Goal: Task Accomplishment & Management: Manage account settings

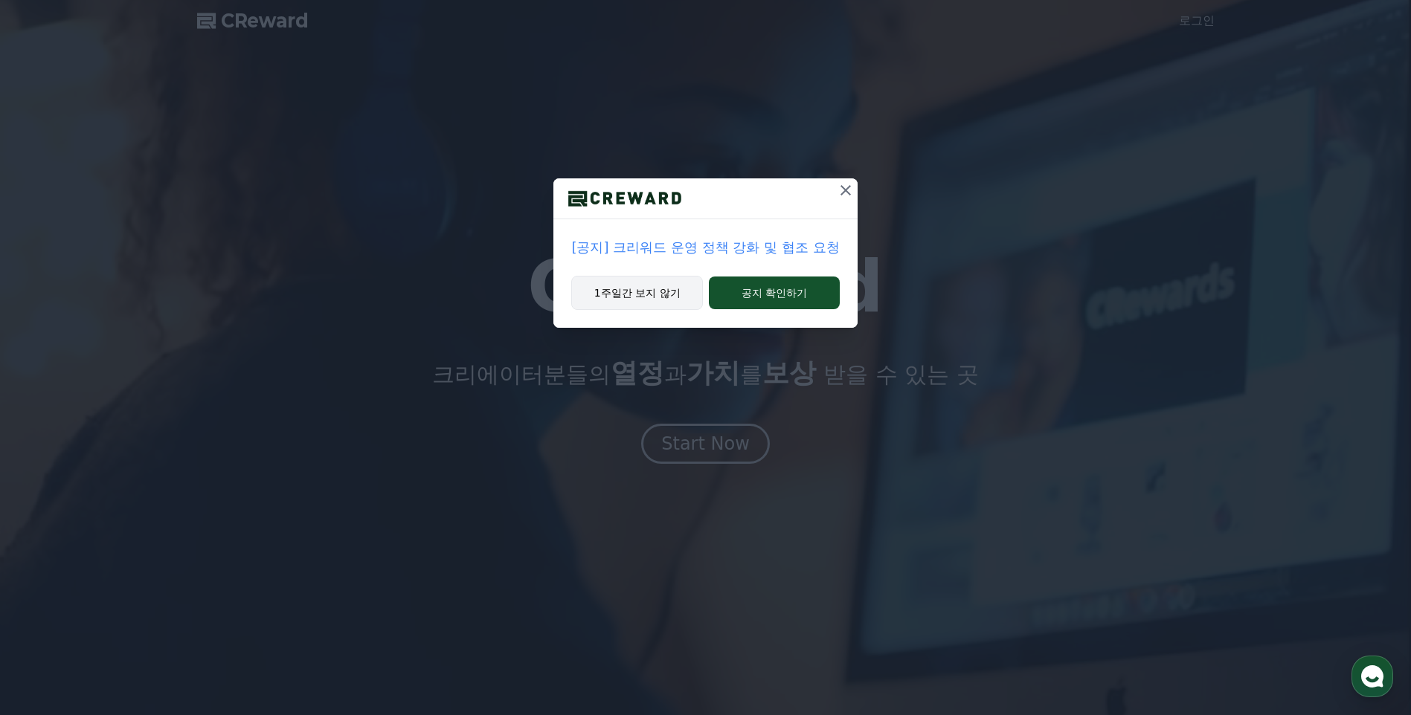
click at [658, 297] on button "1주일간 보지 않기" at bounding box center [637, 293] width 132 height 34
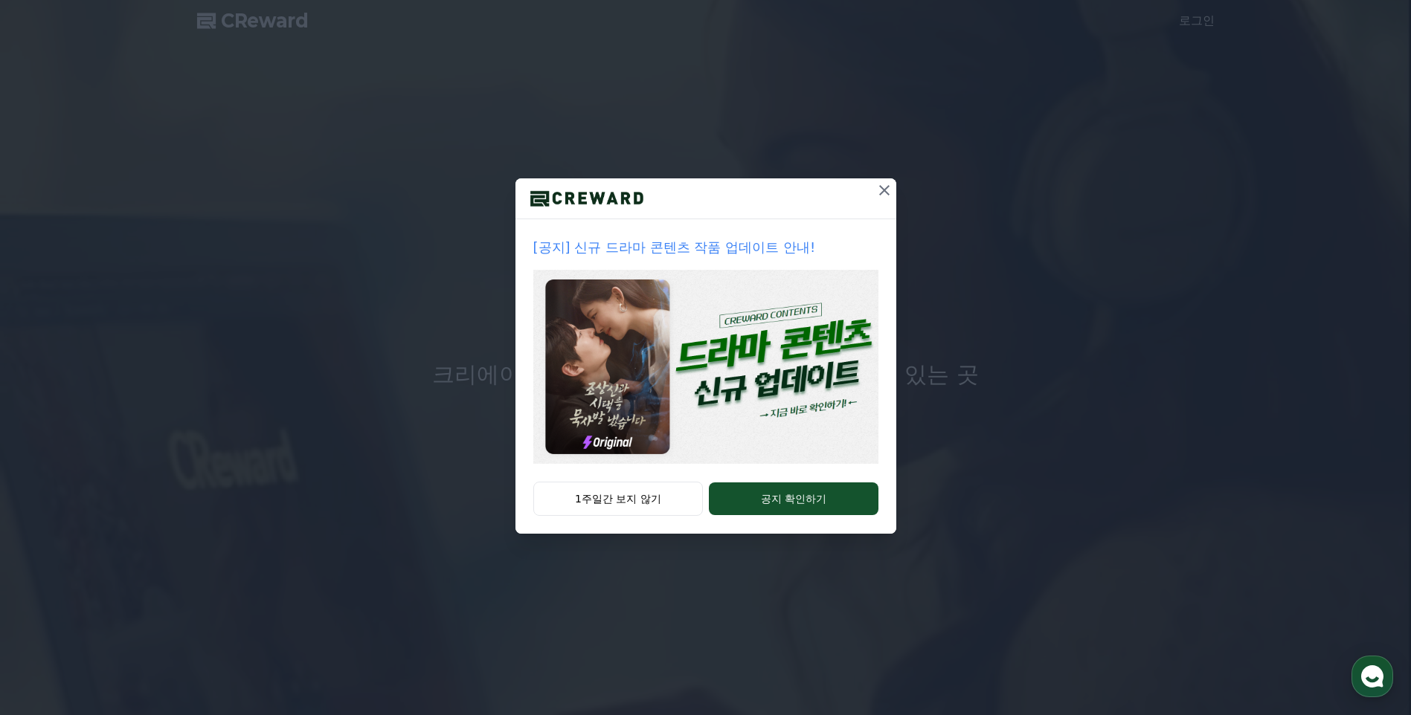
drag, startPoint x: 628, startPoint y: 494, endPoint x: 680, endPoint y: 441, distance: 74.1
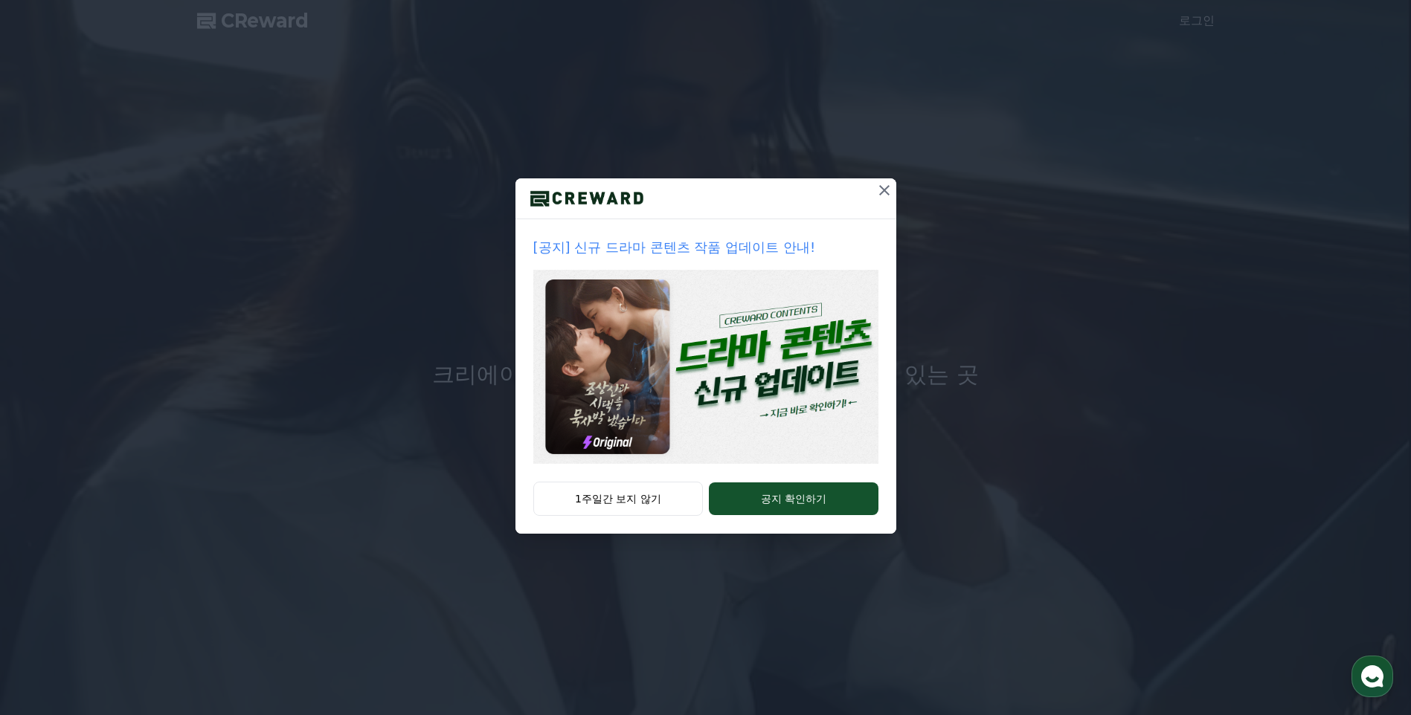
click at [628, 494] on button "1주일간 보지 않기" at bounding box center [618, 499] width 170 height 34
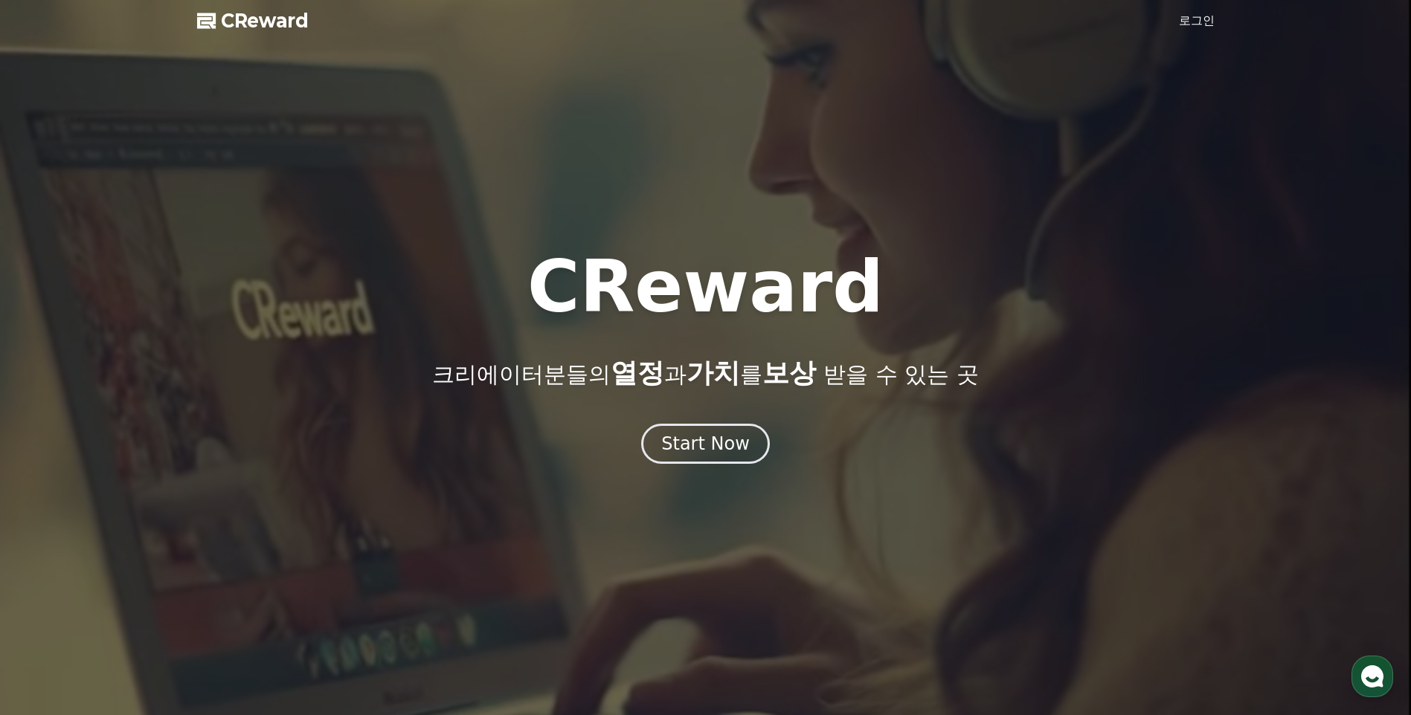
click at [1207, 20] on link "로그인" at bounding box center [1197, 21] width 36 height 18
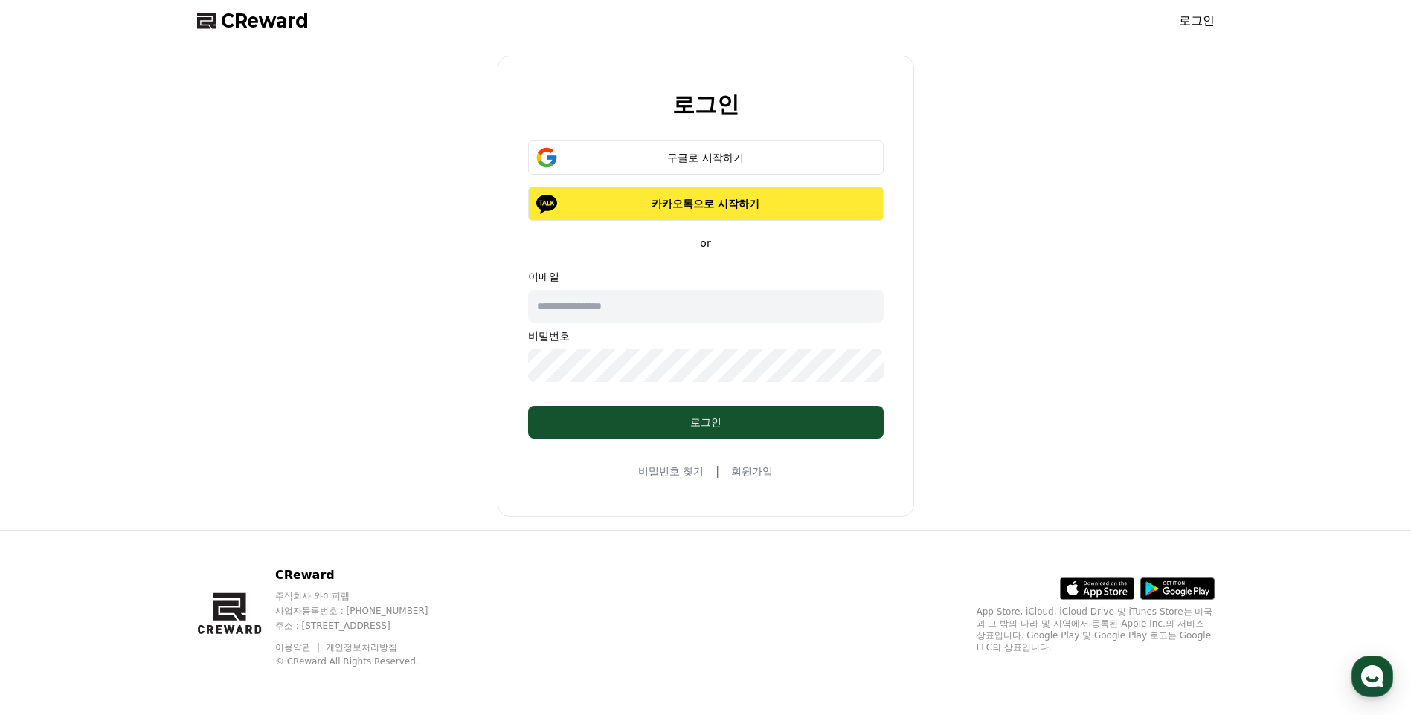
click at [753, 190] on button "카카오톡으로 시작하기" at bounding box center [705, 204] width 355 height 34
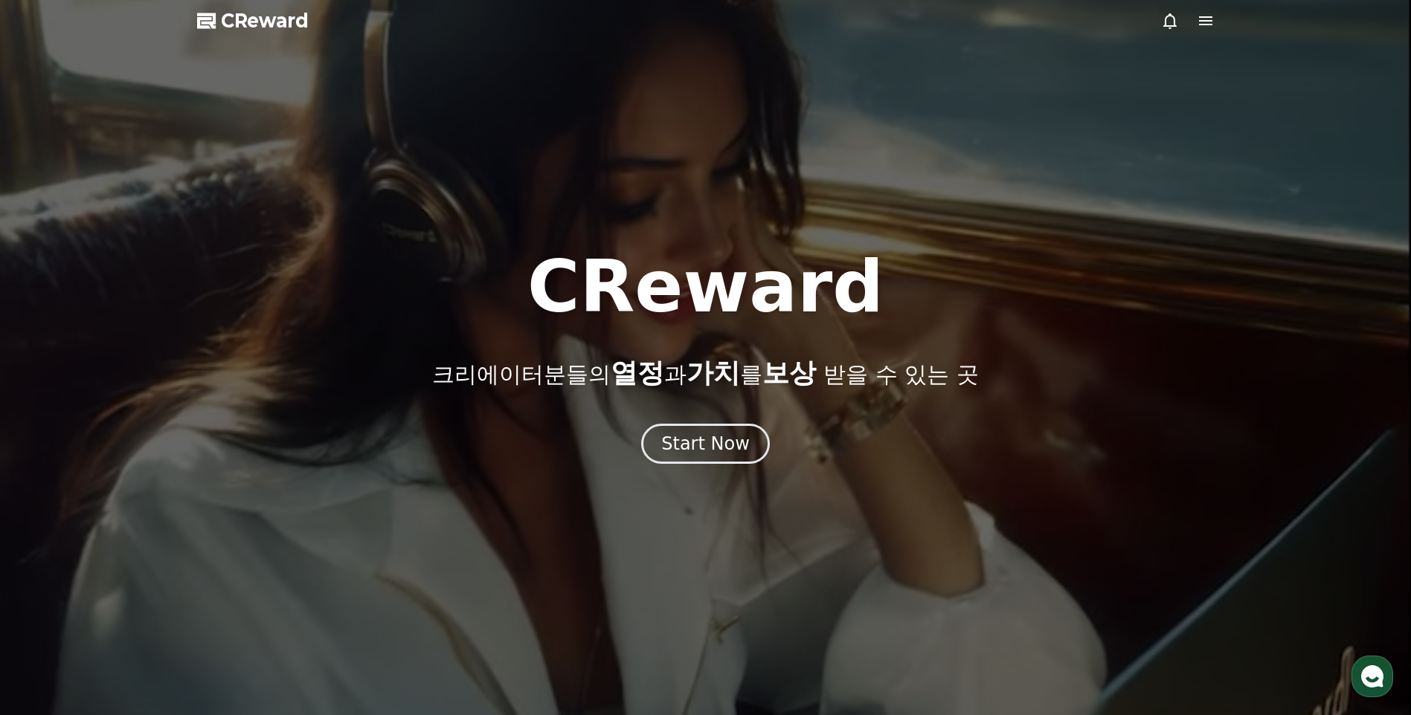
click at [1202, 11] on div at bounding box center [705, 357] width 1411 height 715
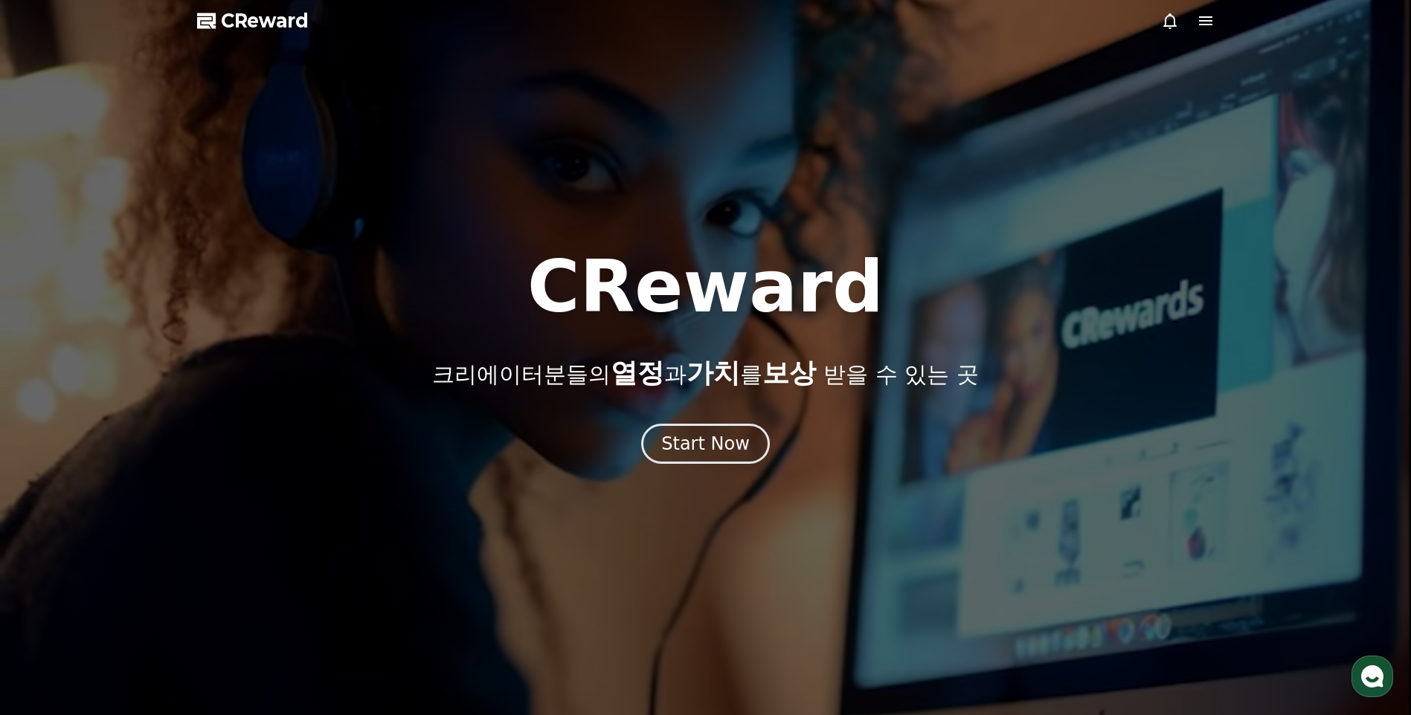
click at [1202, 18] on icon at bounding box center [1205, 20] width 13 height 9
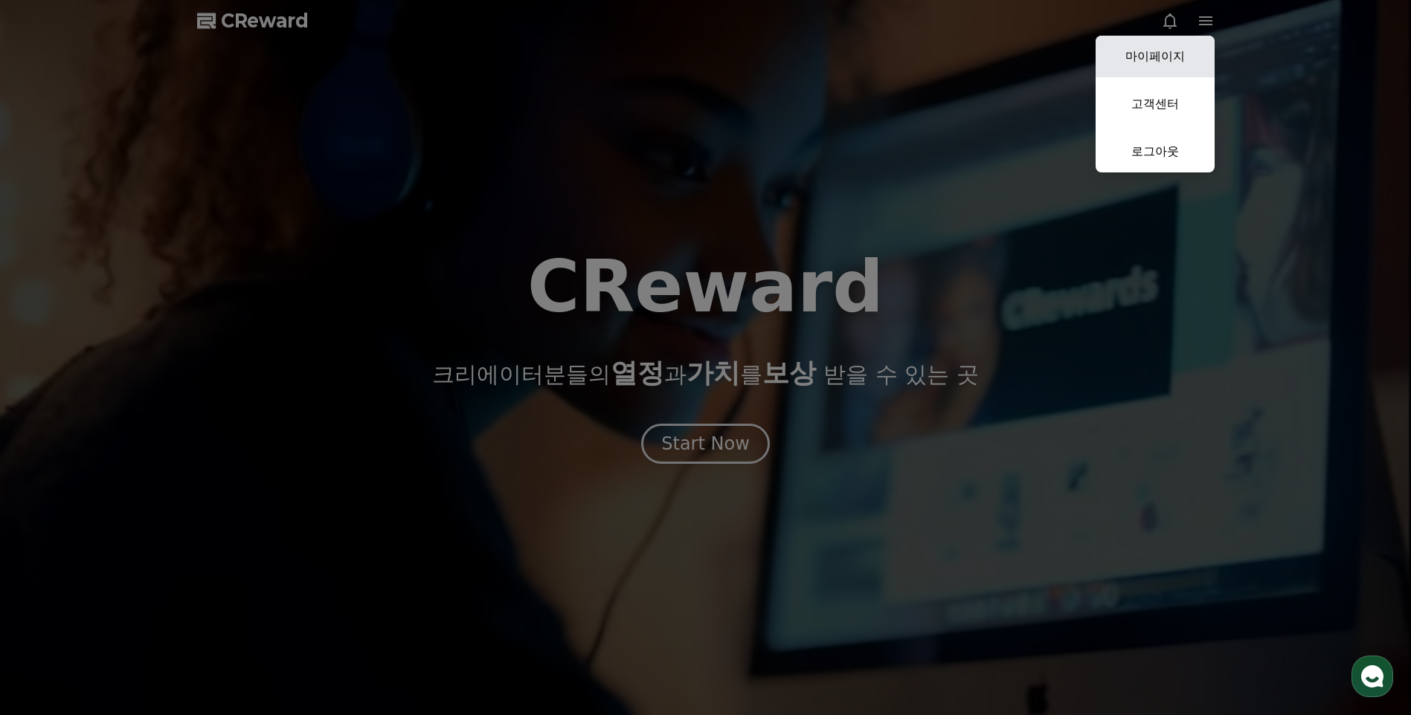
click at [1175, 51] on link "마이페이지" at bounding box center [1154, 57] width 119 height 42
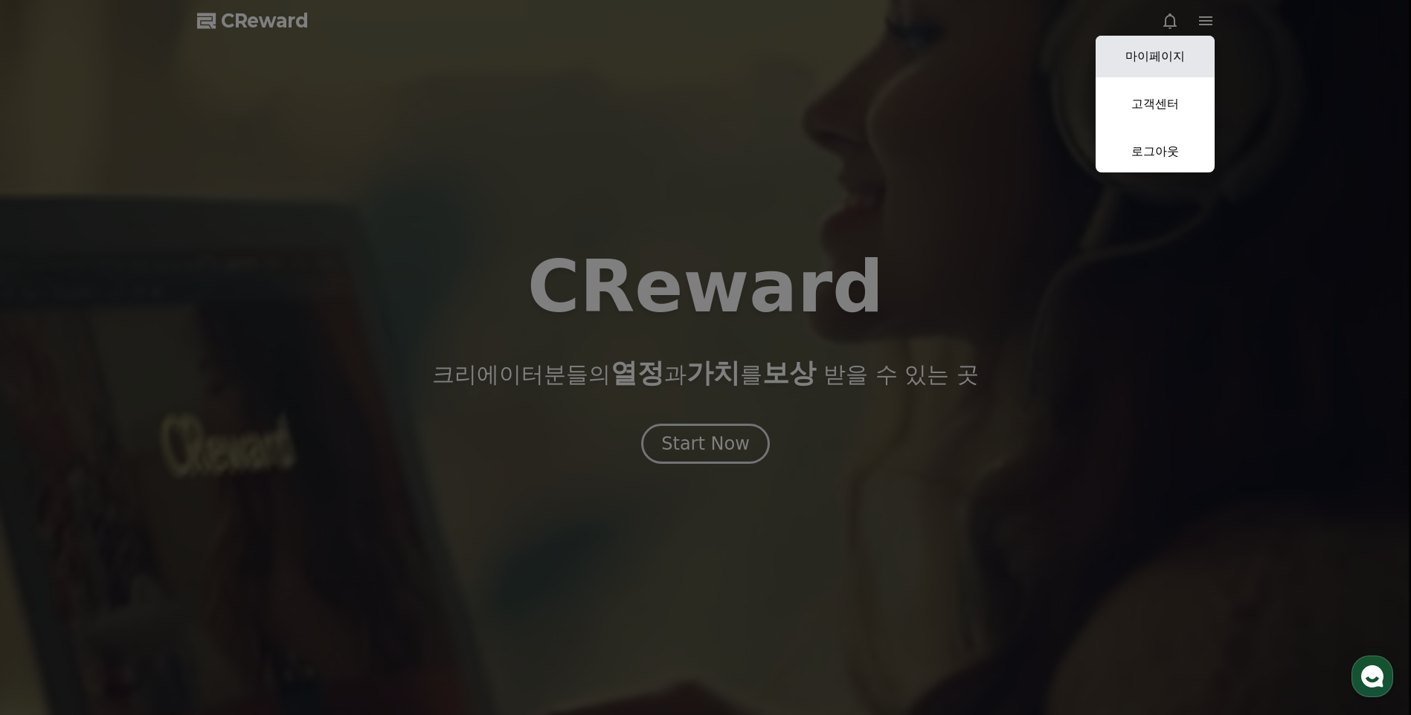
select select "**********"
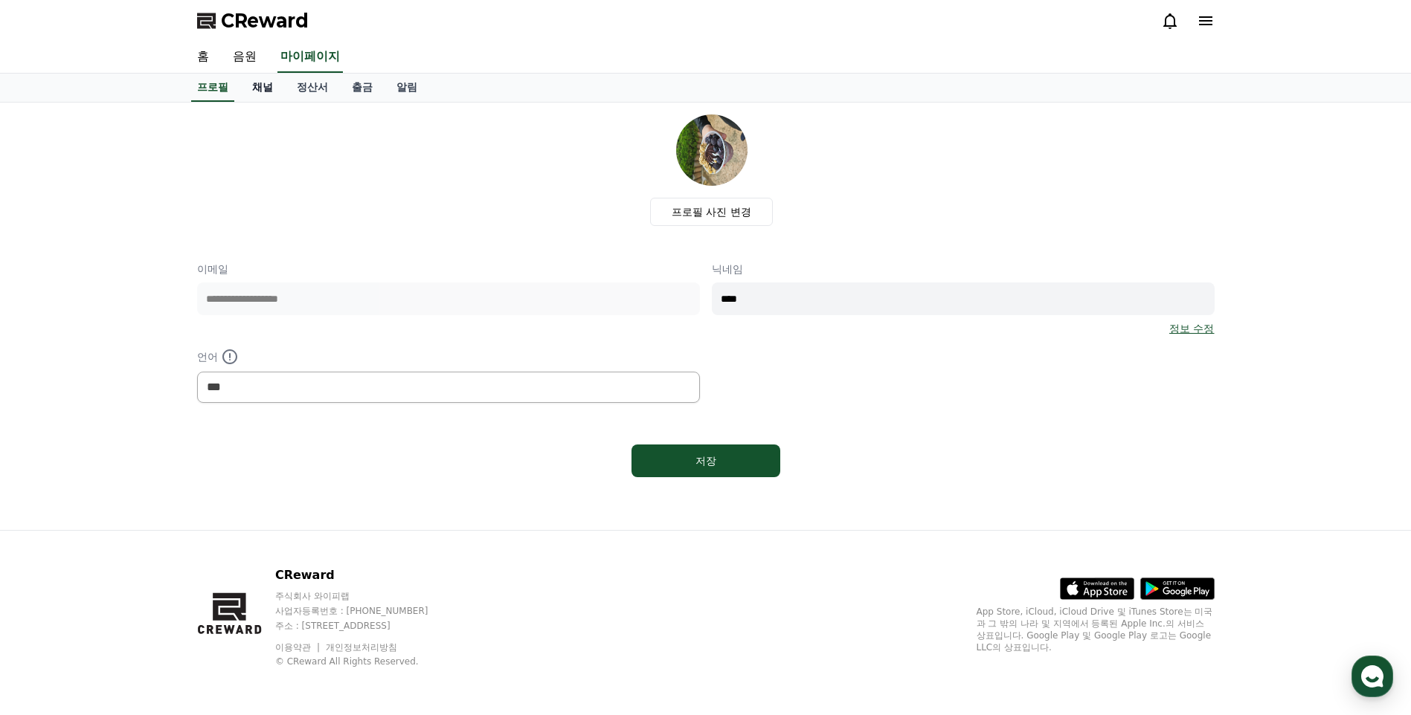
click at [248, 91] on link "채널" at bounding box center [262, 88] width 45 height 28
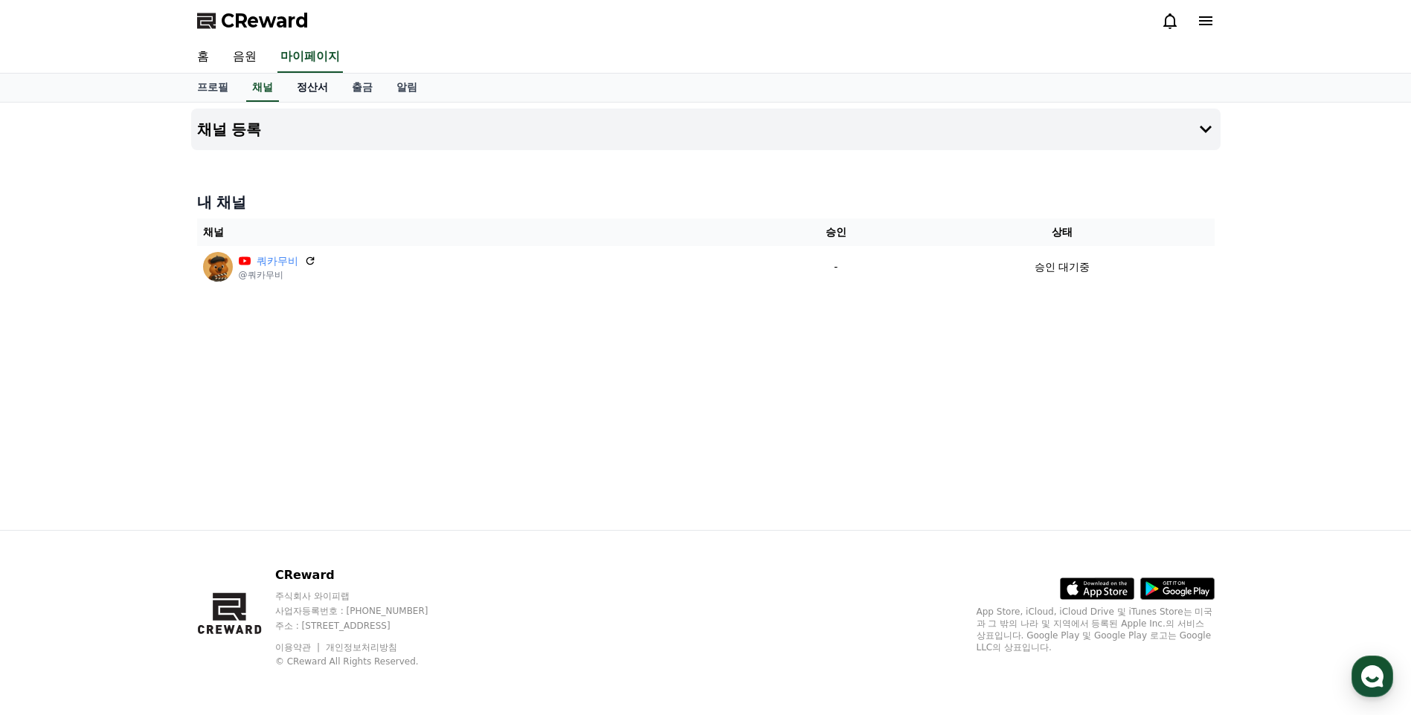
click at [329, 86] on link "정산서" at bounding box center [312, 88] width 55 height 28
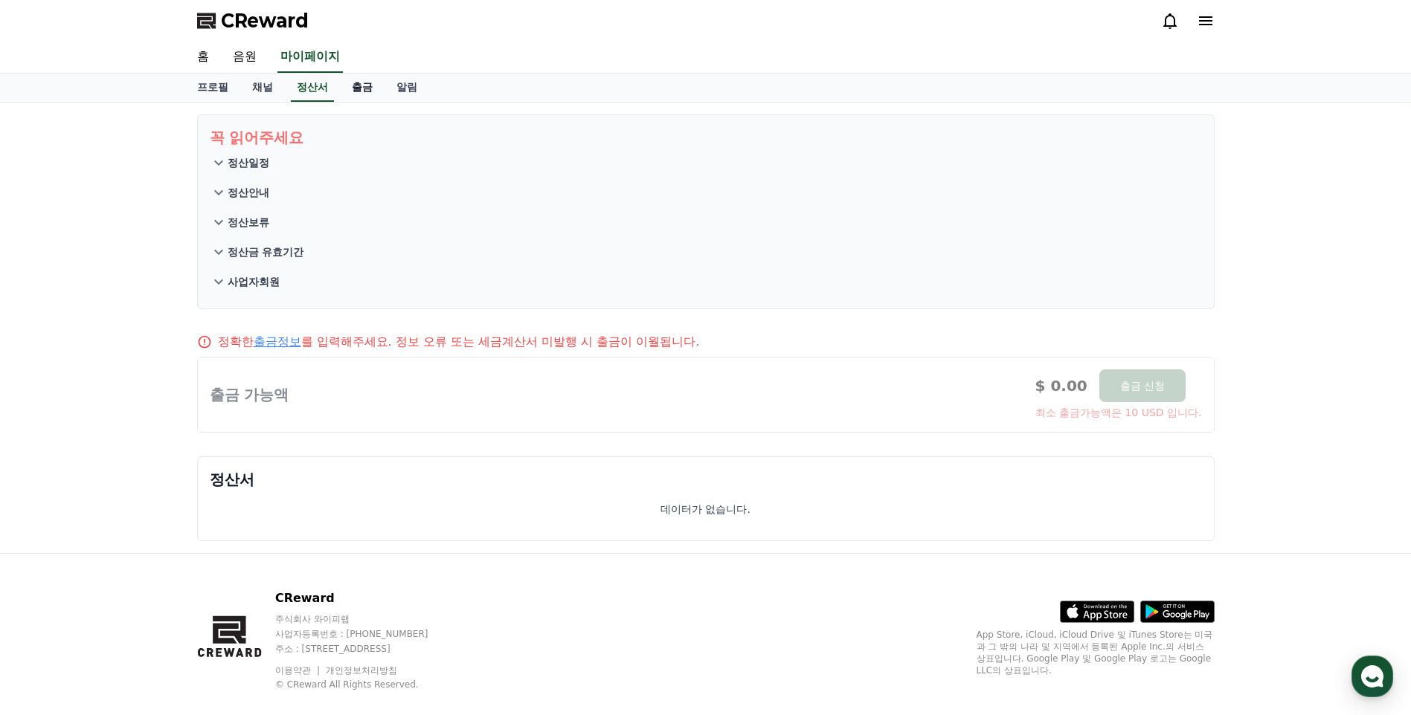
click at [355, 83] on link "출금" at bounding box center [362, 88] width 45 height 28
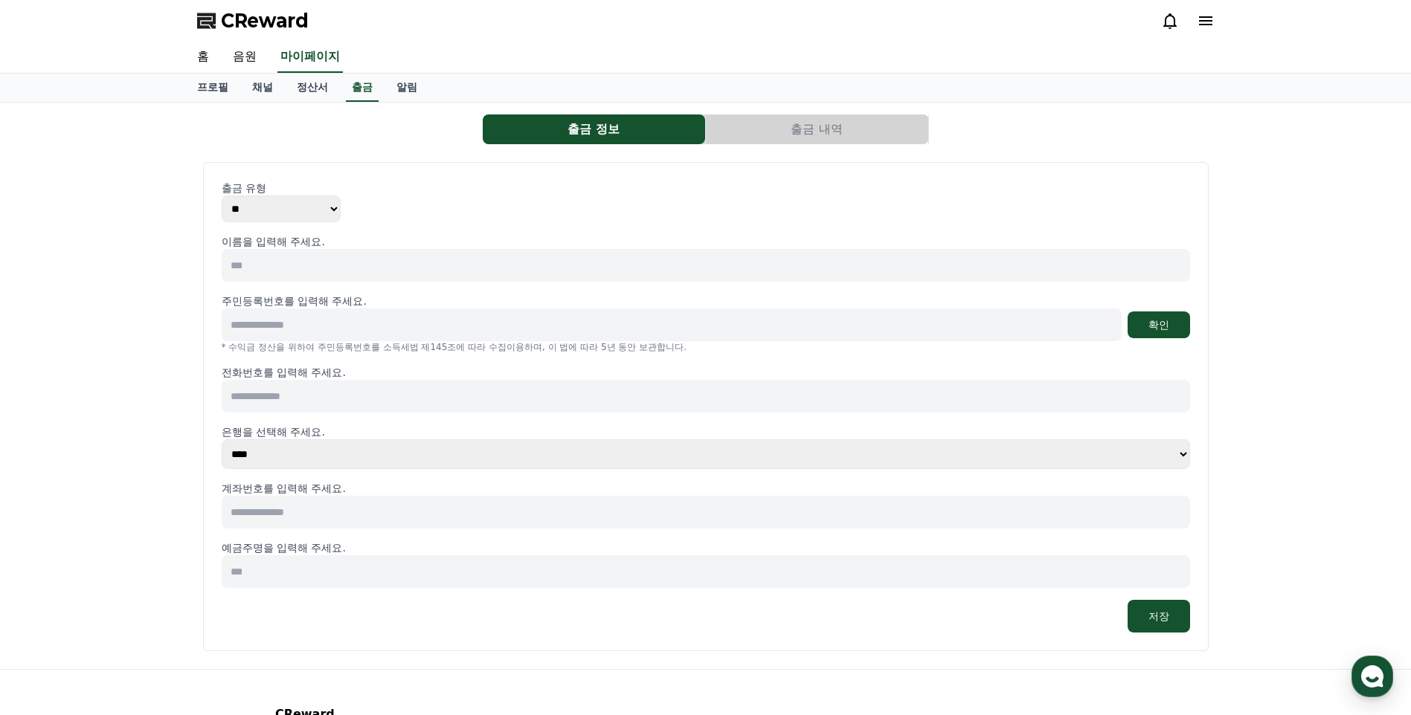
click at [410, 270] on input at bounding box center [706, 265] width 968 height 33
type input "*"
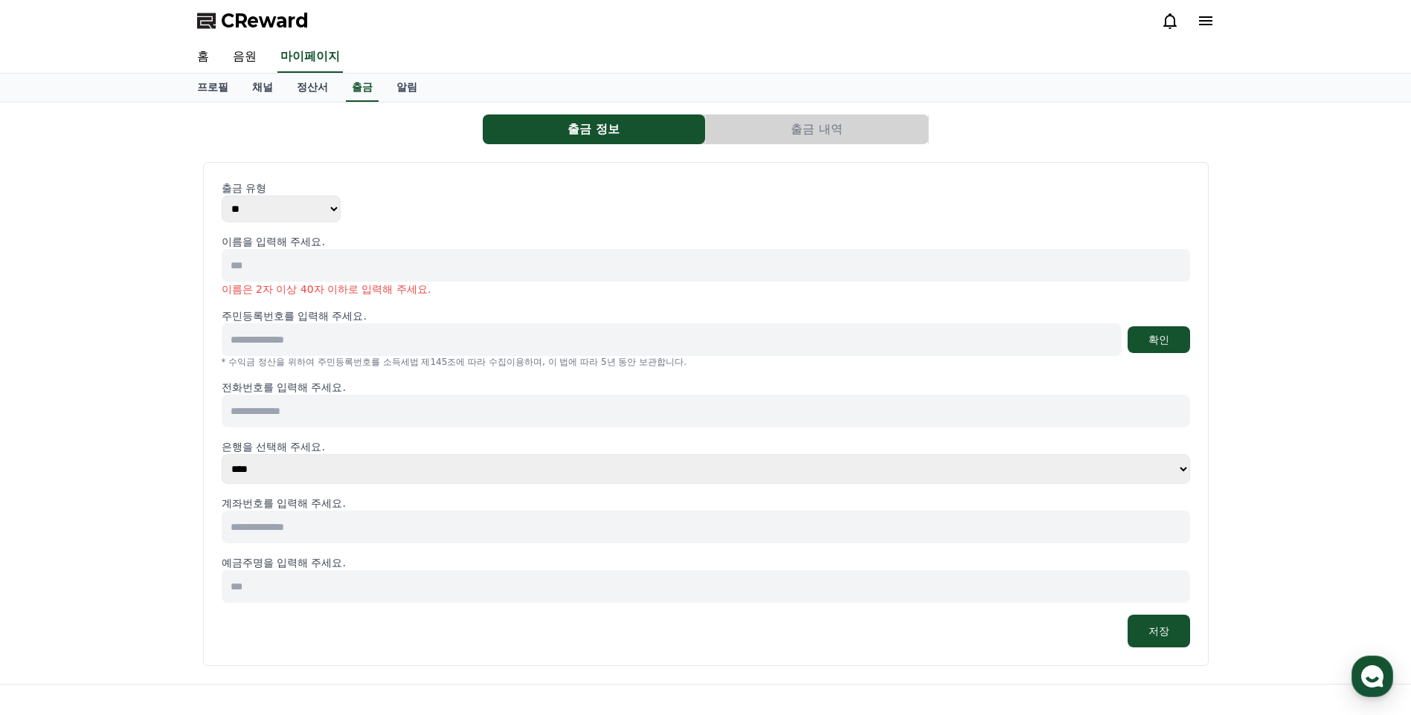
click at [144, 232] on div "출금 정보 출금 내역 출금 유형 ** *** 이름을 입력해 주세요. 이름은 2자 이상 40자 이하로 입력해 주세요. 주민등록번호를 입력해 주세…" at bounding box center [705, 394] width 1411 height 582
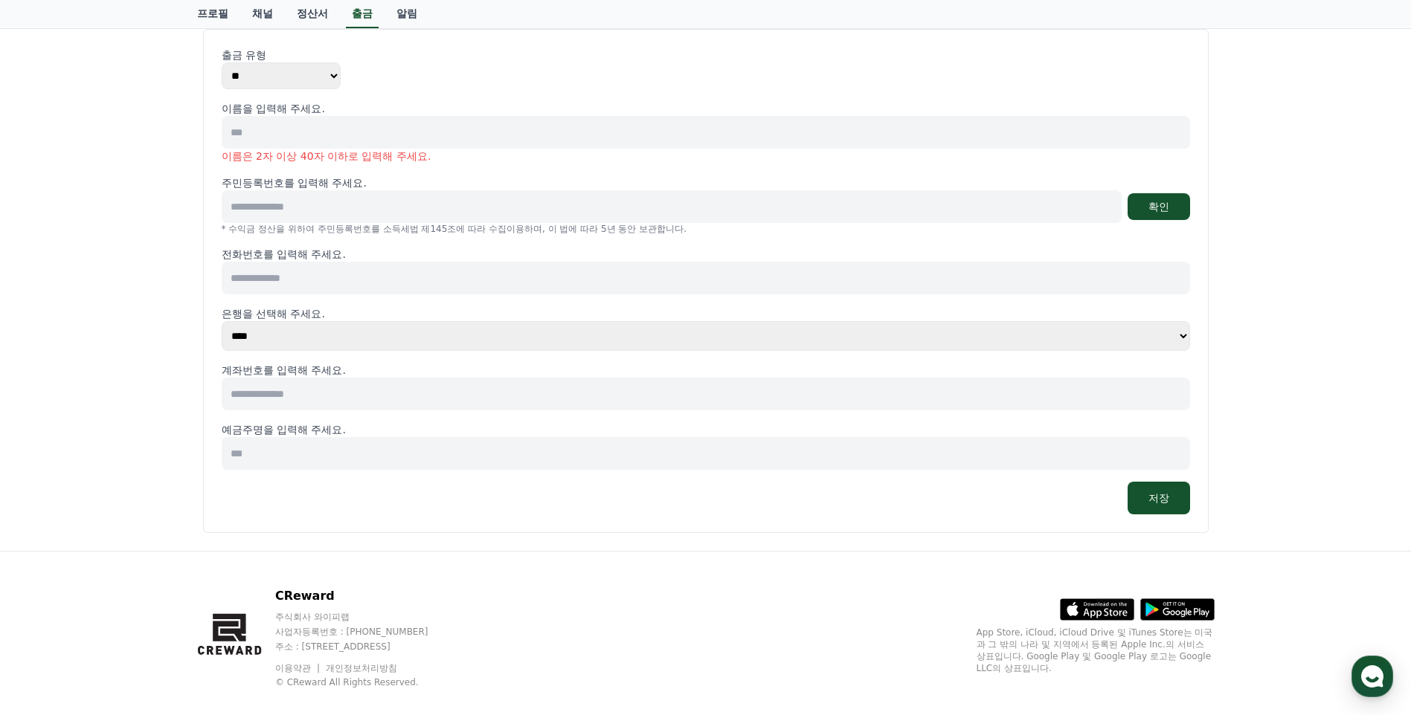
scroll to position [154, 0]
